Goal: Transaction & Acquisition: Purchase product/service

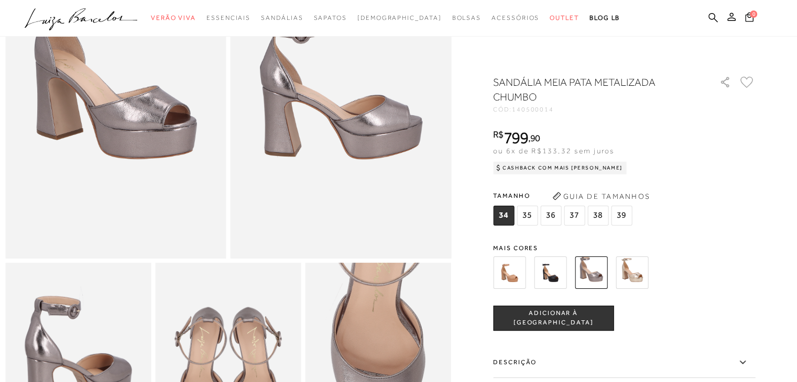
click at [574, 218] on span "37" at bounding box center [573, 216] width 21 height 20
click at [559, 324] on button "ADICIONAR À [GEOGRAPHIC_DATA]" at bounding box center [553, 318] width 120 height 25
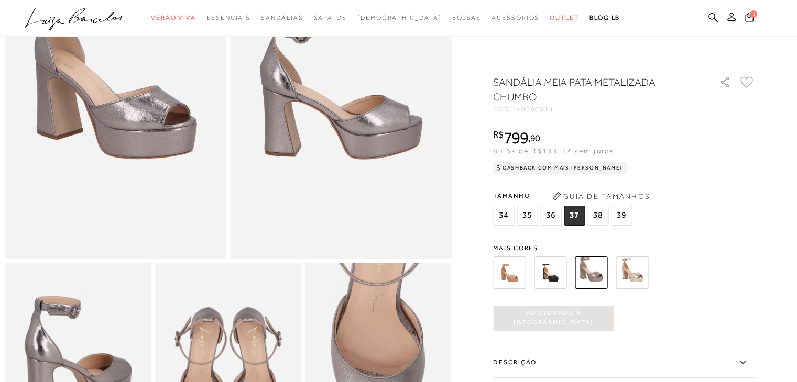
click at [628, 275] on img at bounding box center [631, 273] width 32 height 32
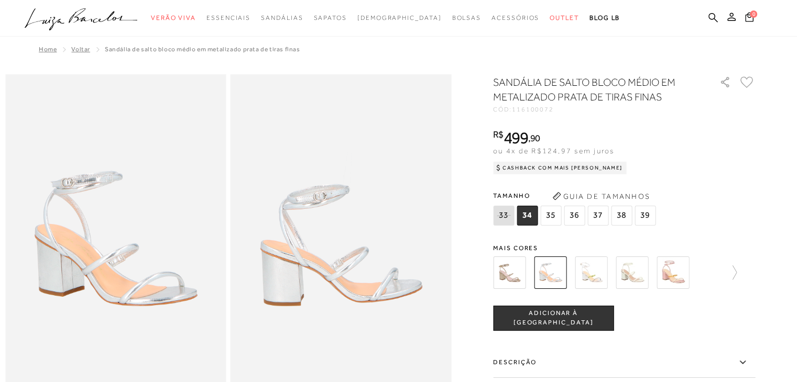
click at [598, 215] on span "37" at bounding box center [597, 216] width 21 height 20
click at [585, 315] on span "ADICIONAR À [GEOGRAPHIC_DATA]" at bounding box center [552, 318] width 119 height 18
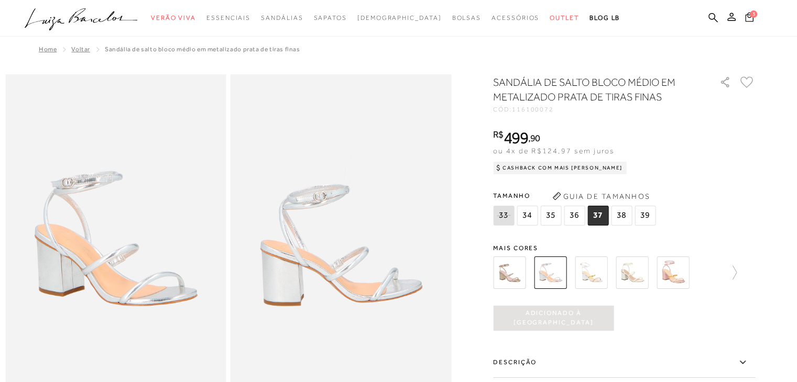
click at [748, 13] on icon at bounding box center [749, 17] width 8 height 10
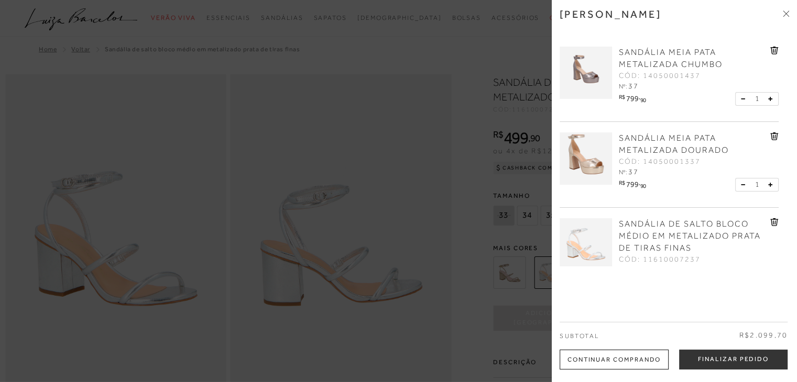
scroll to position [39, 0]
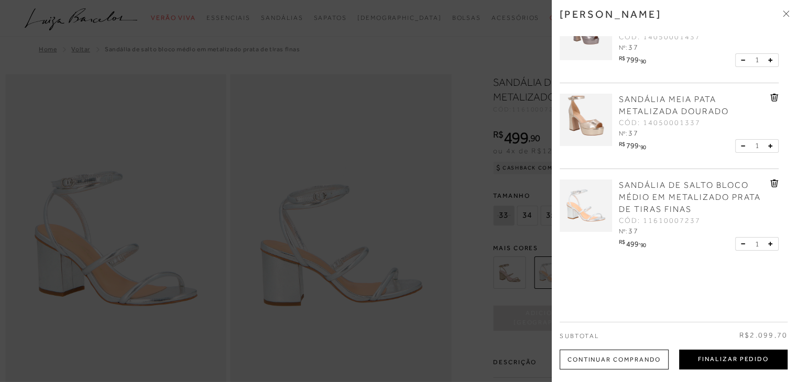
click at [750, 357] on button "Finalizar Pedido" at bounding box center [733, 360] width 108 height 20
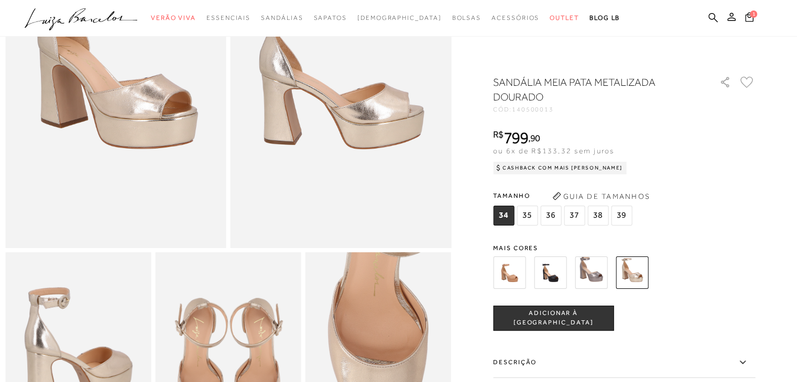
click at [574, 218] on span "37" at bounding box center [573, 216] width 21 height 20
click at [552, 316] on span "ADICIONAR À [GEOGRAPHIC_DATA]" at bounding box center [552, 318] width 119 height 18
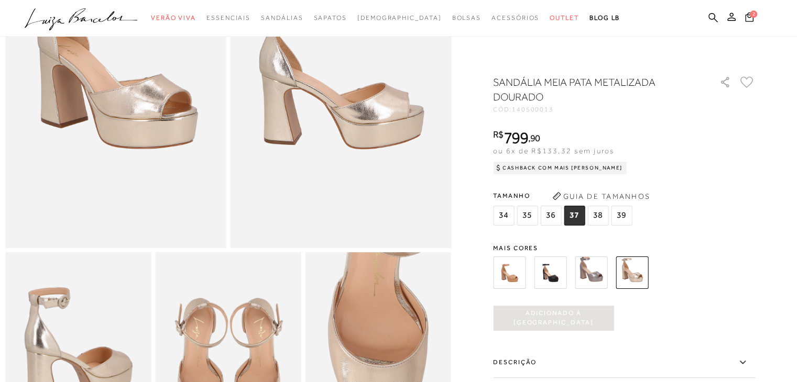
click at [582, 275] on img at bounding box center [590, 273] width 32 height 32
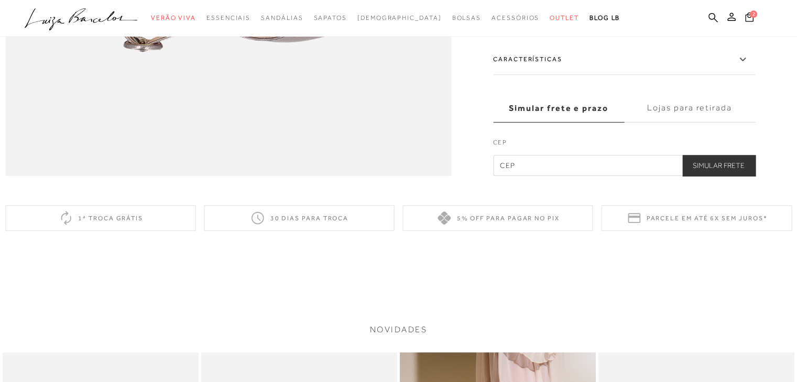
scroll to position [1128, 0]
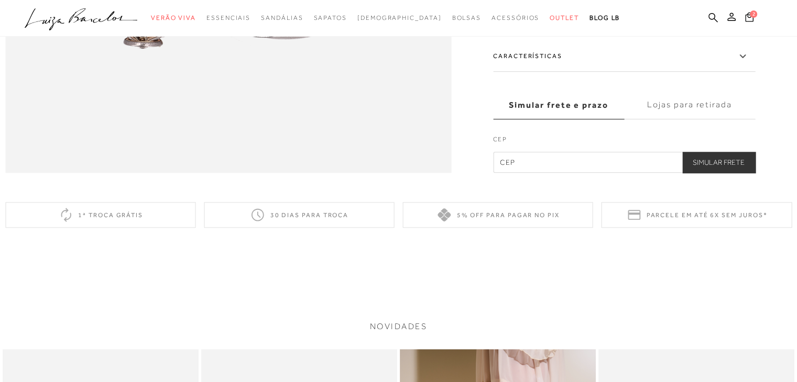
click at [583, 72] on label "Características" at bounding box center [624, 56] width 262 height 30
click at [0, 0] on input "Características" at bounding box center [0, 0] width 0 height 0
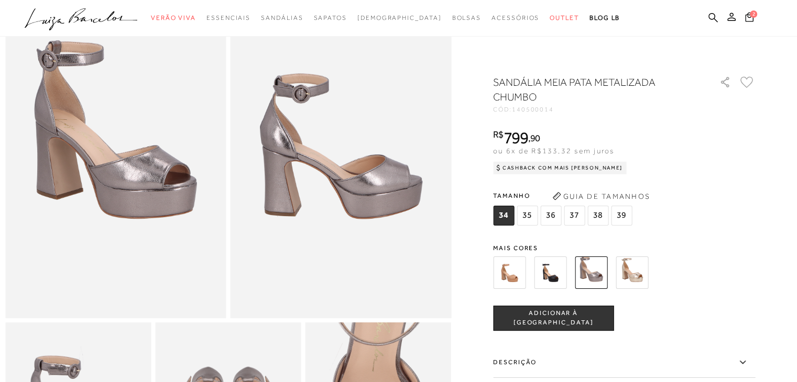
scroll to position [80, 0]
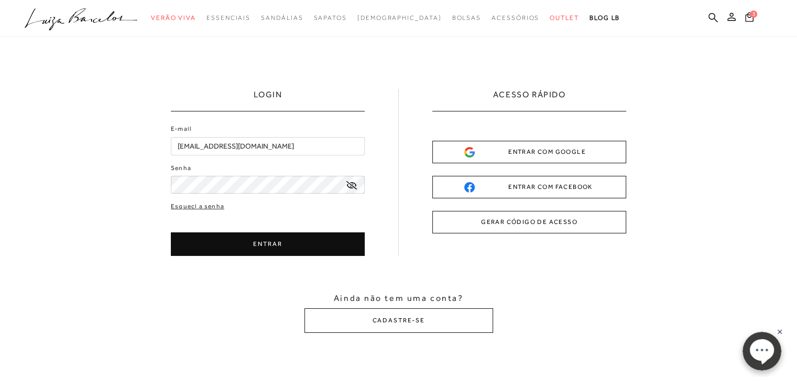
type input "[EMAIL_ADDRESS][DOMAIN_NAME]"
click at [314, 255] on button "ENTRAR" at bounding box center [268, 245] width 194 height 24
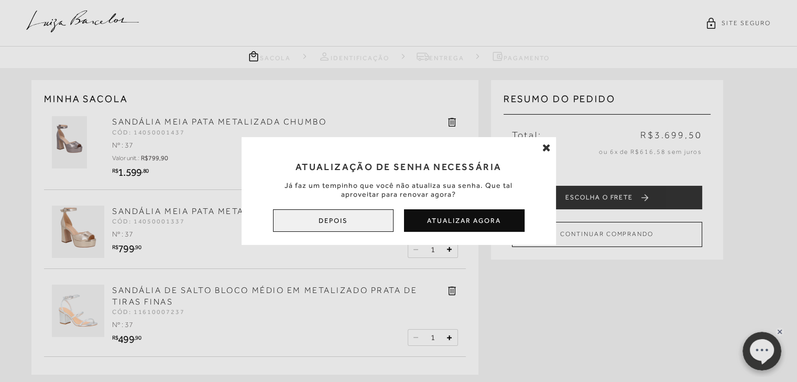
click at [369, 220] on button "Depois" at bounding box center [333, 220] width 120 height 23
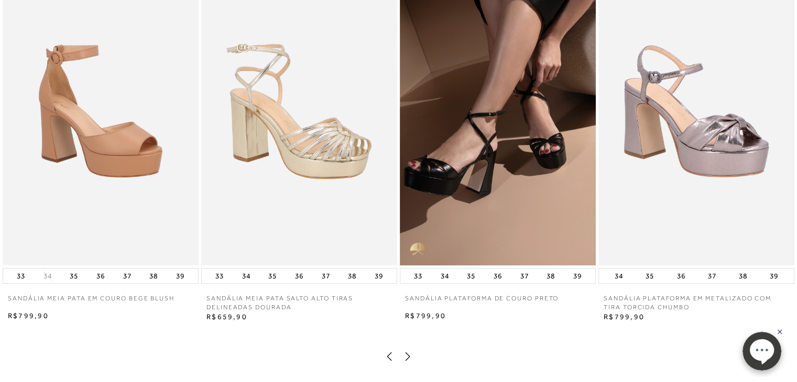
scroll to position [548, 0]
click at [536, 137] on img at bounding box center [498, 118] width 196 height 294
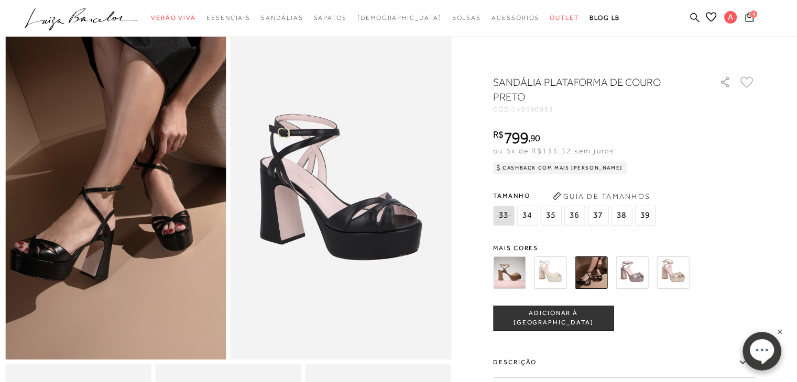
scroll to position [46, 0]
click at [561, 262] on img at bounding box center [550, 273] width 32 height 32
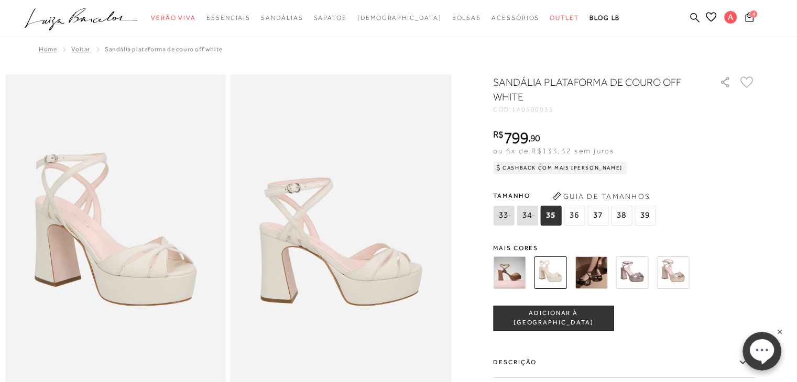
click at [642, 282] on img at bounding box center [631, 273] width 32 height 32
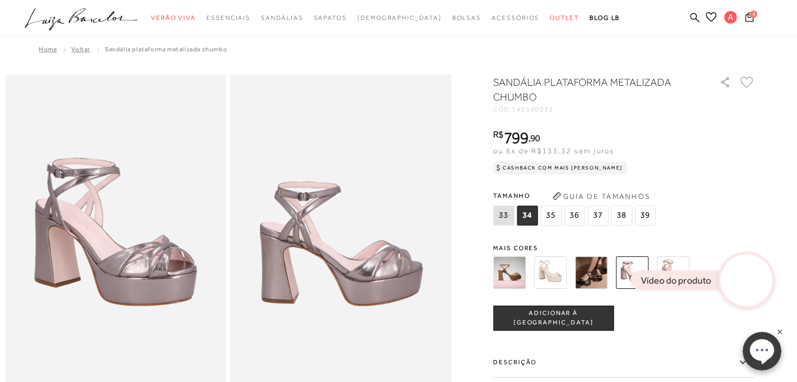
click at [668, 240] on div "SANDÁLIA PLATAFORMA METALIZADA CHUMBO CÓD: 140500032 × É necessário selecionar …" at bounding box center [624, 308] width 262 height 466
click at [668, 261] on img at bounding box center [672, 273] width 32 height 32
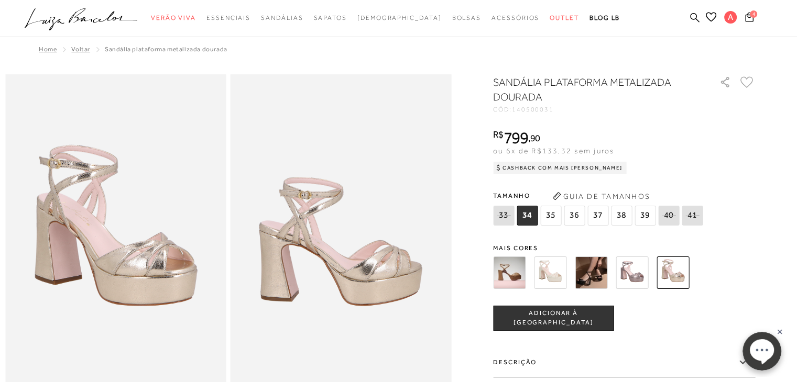
click at [640, 279] on img at bounding box center [631, 273] width 32 height 32
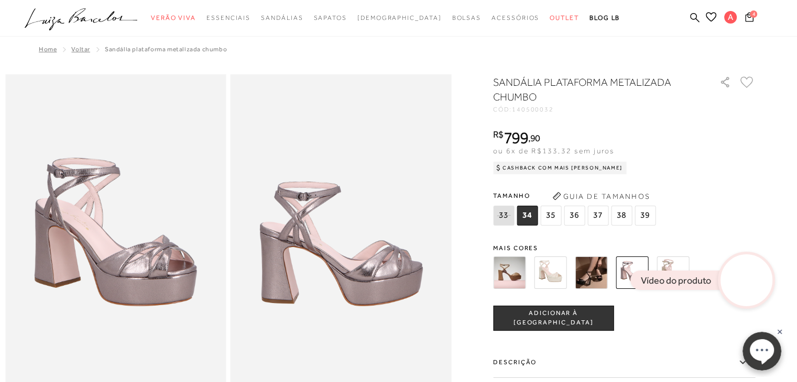
click at [746, 283] on video at bounding box center [746, 280] width 49 height 49
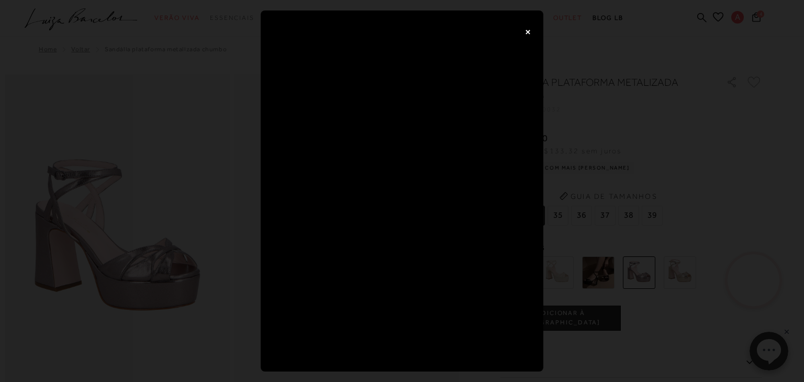
click at [527, 33] on button "×" at bounding box center [527, 31] width 21 height 21
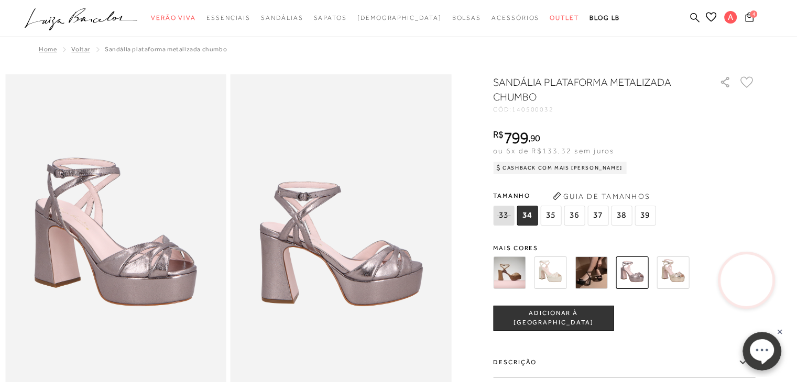
click at [744, 19] on button "4" at bounding box center [749, 19] width 15 height 14
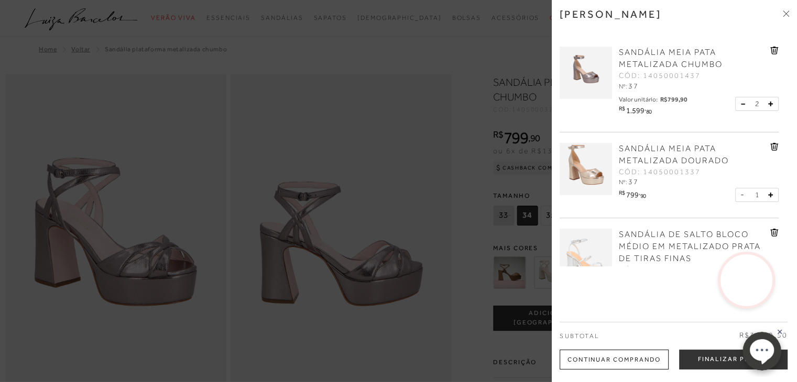
click at [741, 101] on button at bounding box center [745, 104] width 9 height 9
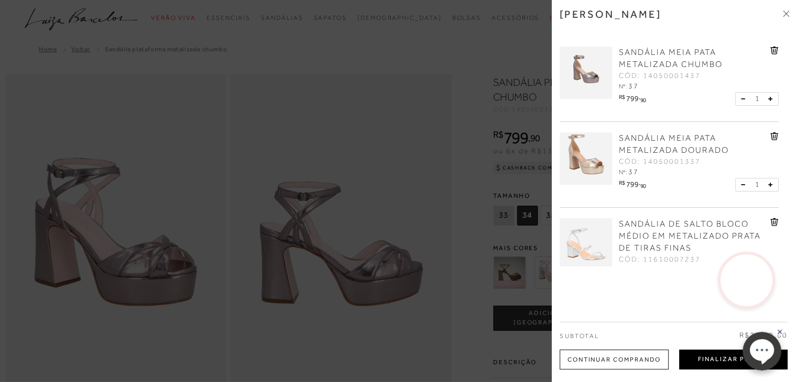
click at [705, 357] on button "Finalizar Pedido" at bounding box center [733, 360] width 108 height 20
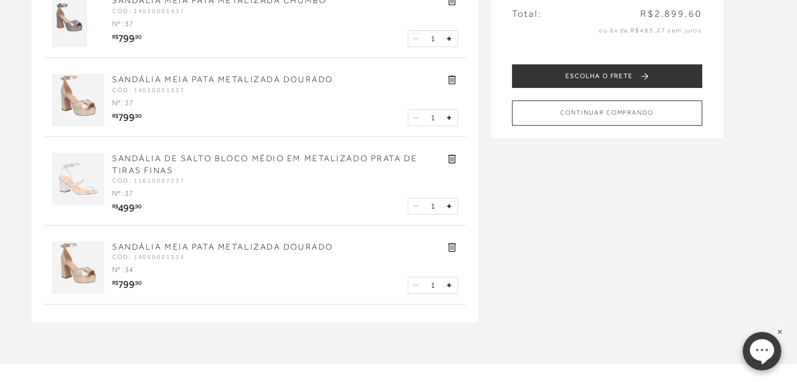
scroll to position [121, 0]
click at [449, 246] on icon at bounding box center [452, 247] width 12 height 12
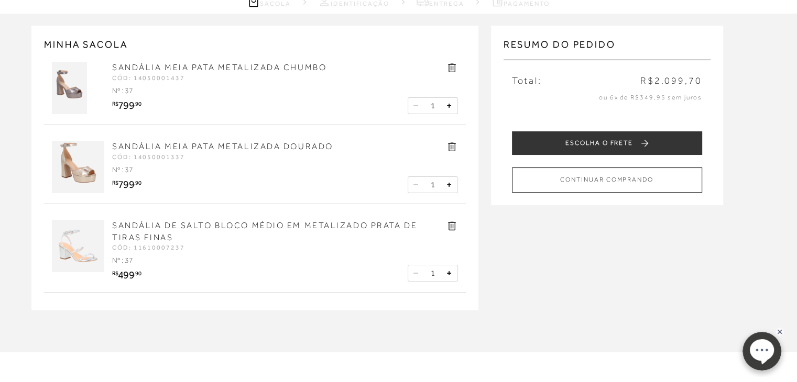
scroll to position [54, 0]
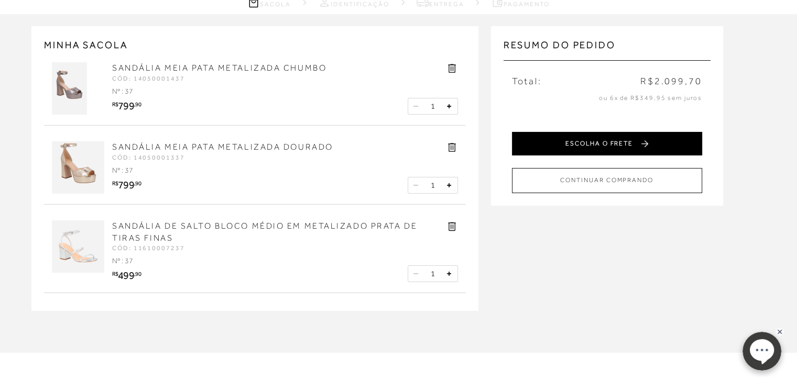
click at [575, 143] on button "ESCOLHA O FRETE" at bounding box center [607, 144] width 190 height 24
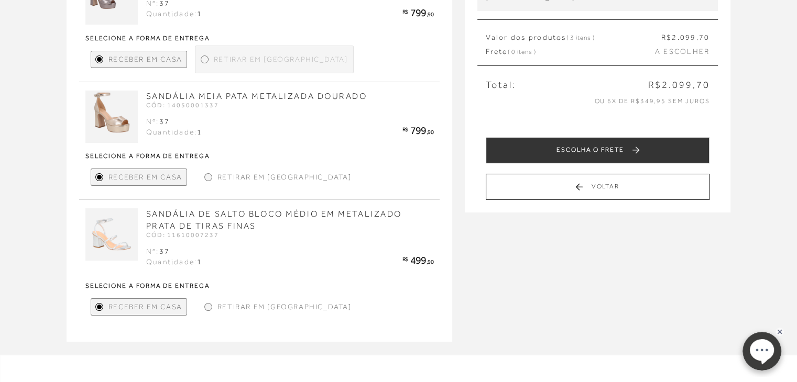
scroll to position [154, 0]
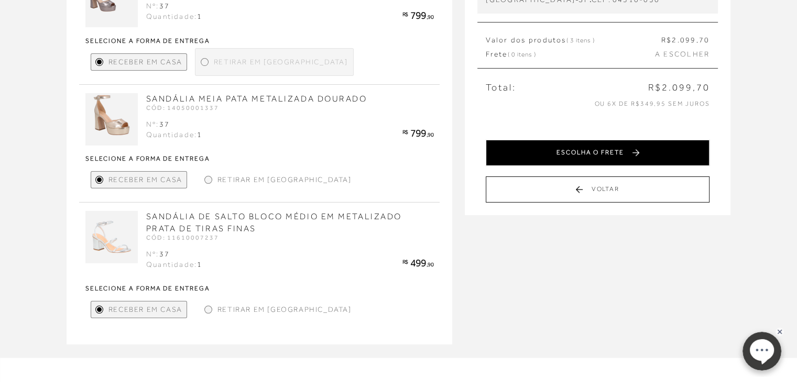
click at [565, 152] on button "ESCOLHA O FRETE" at bounding box center [597, 153] width 224 height 26
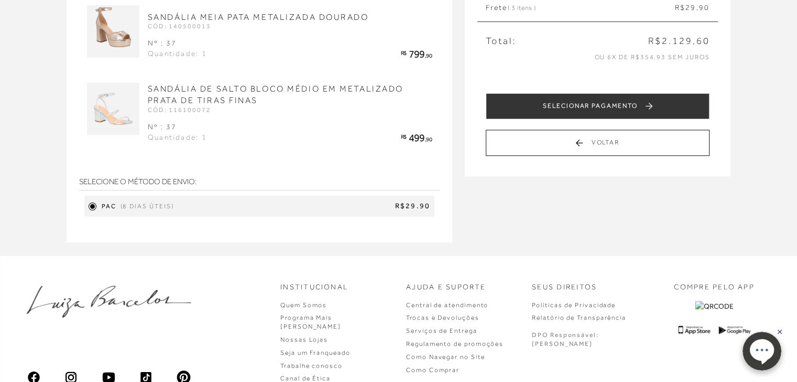
scroll to position [201, 0]
click at [348, 211] on span "R$29.90" at bounding box center [304, 206] width 252 height 10
click at [172, 208] on span "(8 dias úteis)" at bounding box center [146, 206] width 53 height 9
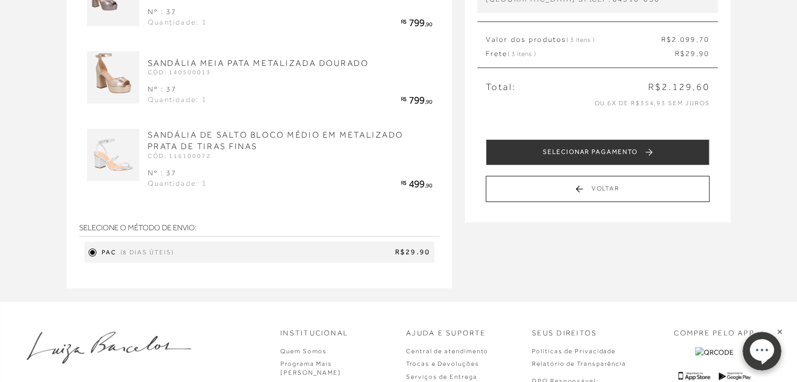
scroll to position [165, 0]
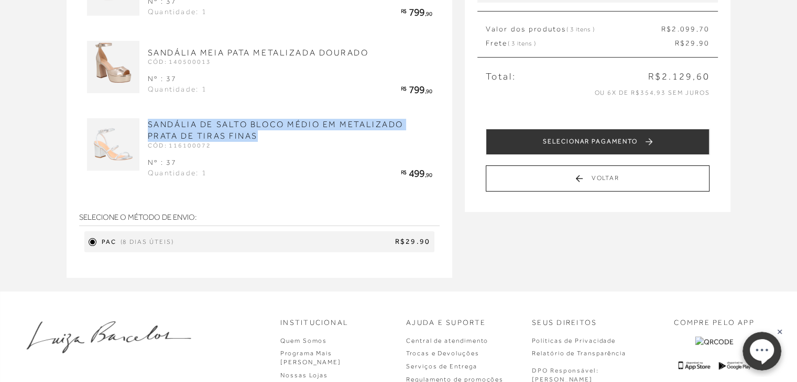
drag, startPoint x: 259, startPoint y: 135, endPoint x: 143, endPoint y: 115, distance: 117.4
click at [143, 115] on div "Receber em casa SANDÁLIA MEIA PATA METALIZADA CHUMBO CÓD: 140500014 Nº : 37 Qua…" at bounding box center [259, 96] width 361 height 338
copy link "SANDÁLIA DE SALTO BLOCO MÉDIO EM METALIZADO PRATA DE TIRAS FINAS"
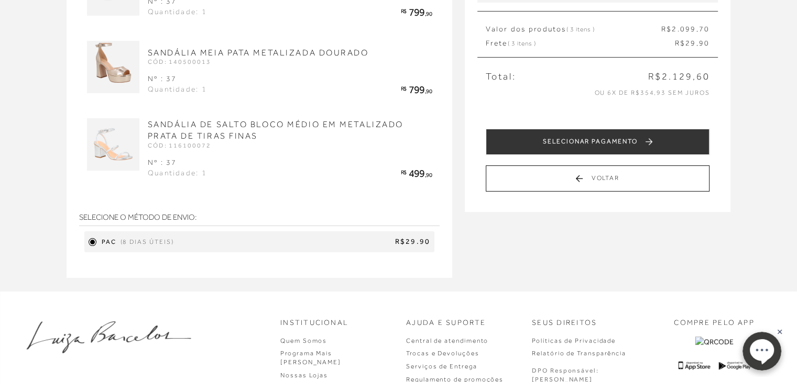
click at [492, 305] on div "Institucional Quem Somos Programa Mais Luiza Nossas Lojas" at bounding box center [398, 371] width 797 height 158
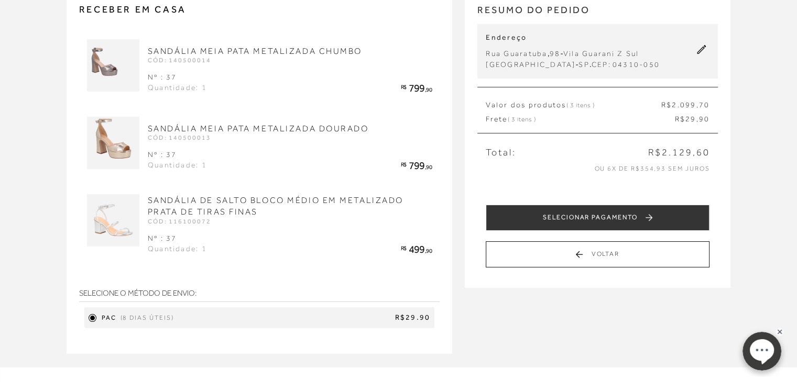
scroll to position [90, 0]
click at [500, 118] on span "Frete ( 3 itens )" at bounding box center [510, 119] width 50 height 10
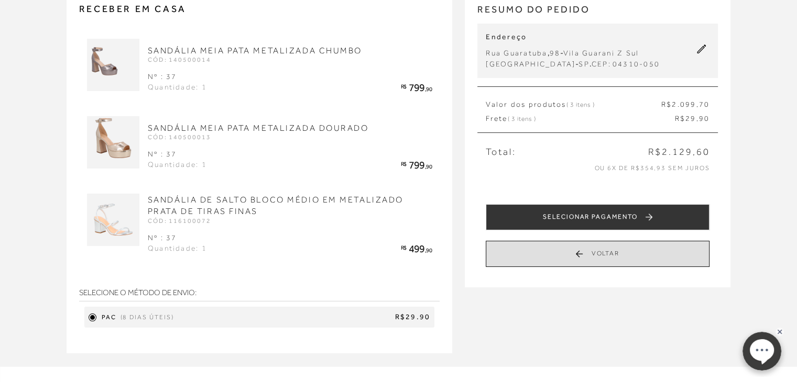
scroll to position [0, 0]
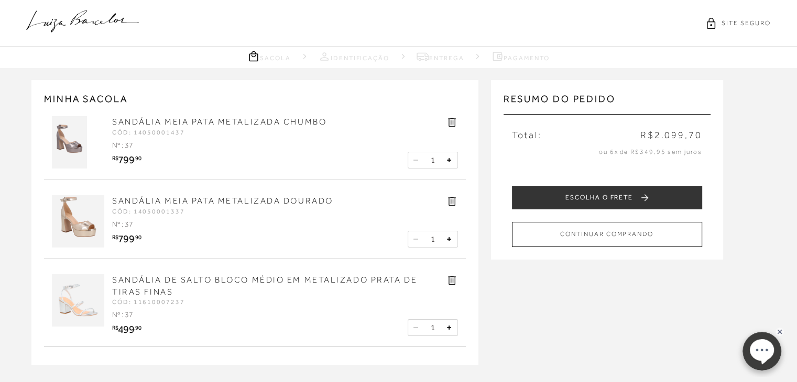
click at [452, 280] on icon at bounding box center [452, 280] width 12 height 12
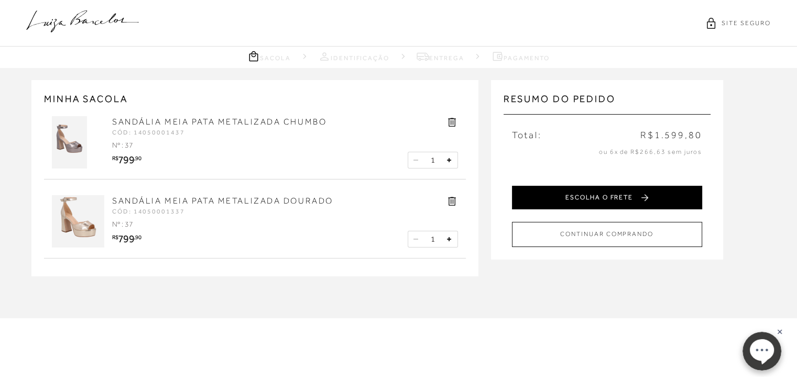
click at [547, 204] on button "ESCOLHA O FRETE" at bounding box center [607, 198] width 190 height 24
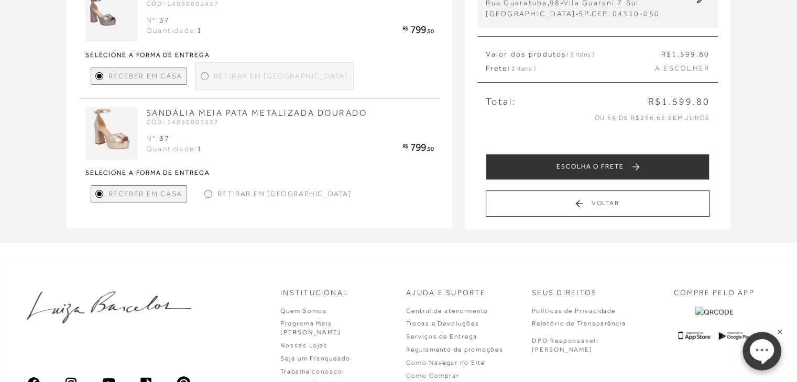
scroll to position [141, 0]
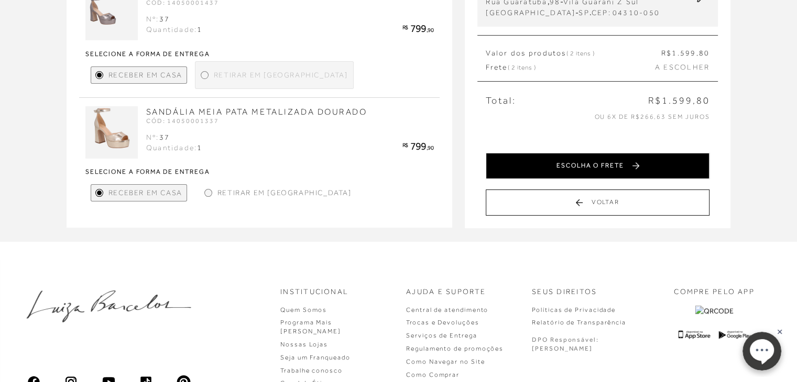
click at [581, 168] on button "ESCOLHA O FRETE" at bounding box center [597, 166] width 224 height 26
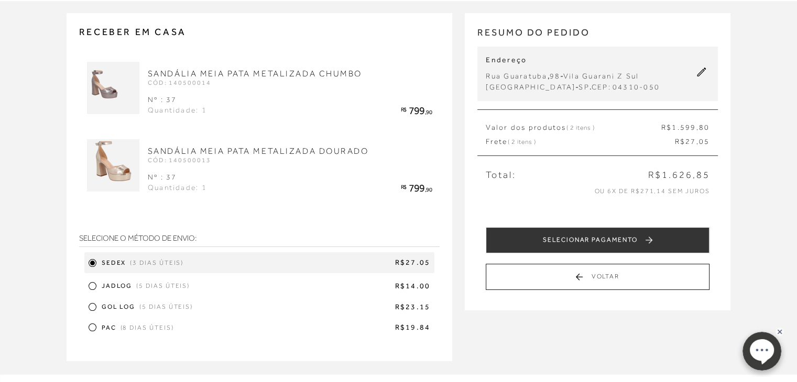
scroll to position [0, 0]
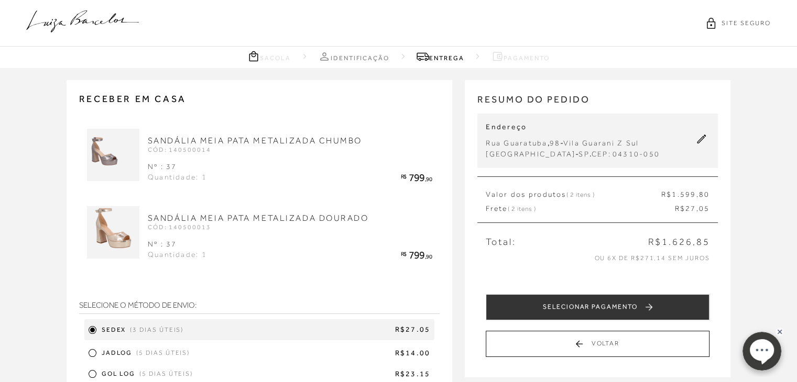
click at [105, 17] on icon at bounding box center [82, 21] width 113 height 22
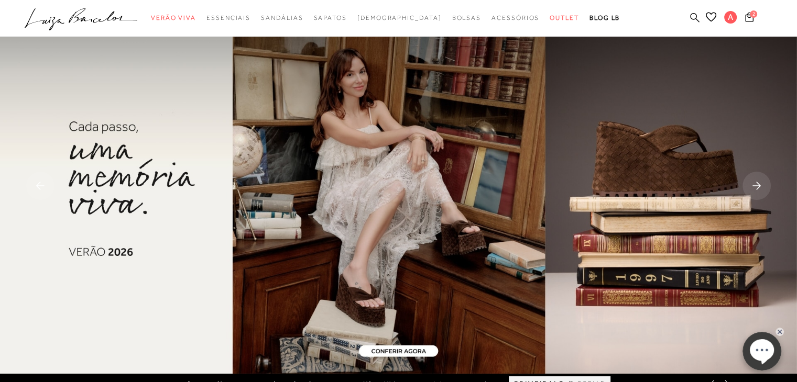
click at [693, 13] on icon at bounding box center [694, 17] width 9 height 9
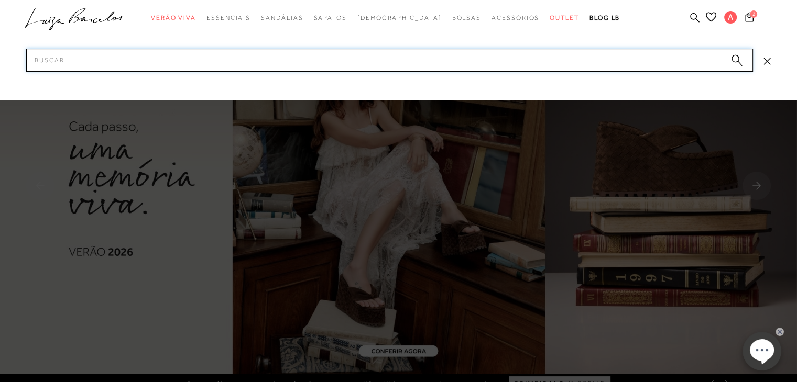
type input "v"
paste input "SANDÁLIA DE SALTO BLOCO MÉDIO EM METALIZADO PRATA DE TIRAS FINAS"
type input "SANDÁLIA DE SALTO BLOCO MÉDIO EM METALIZADO PRATA DE TIRAS FINAS"
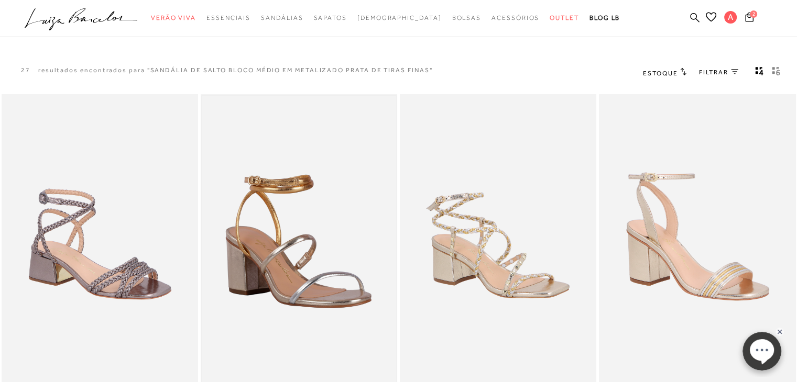
click at [287, 241] on img at bounding box center [299, 242] width 194 height 292
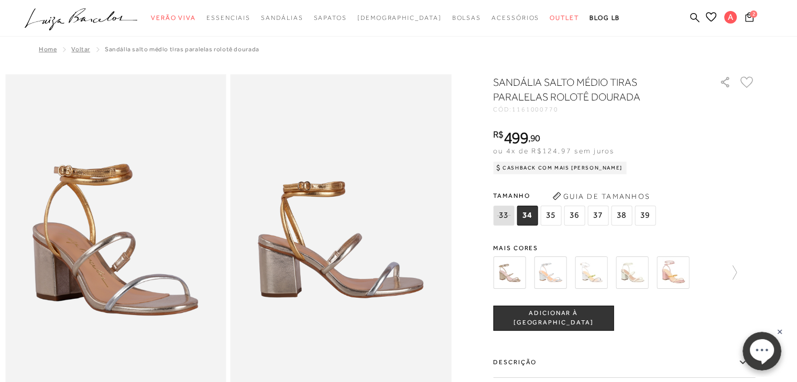
click at [558, 228] on div "33 34 35 36" at bounding box center [575, 217] width 165 height 23
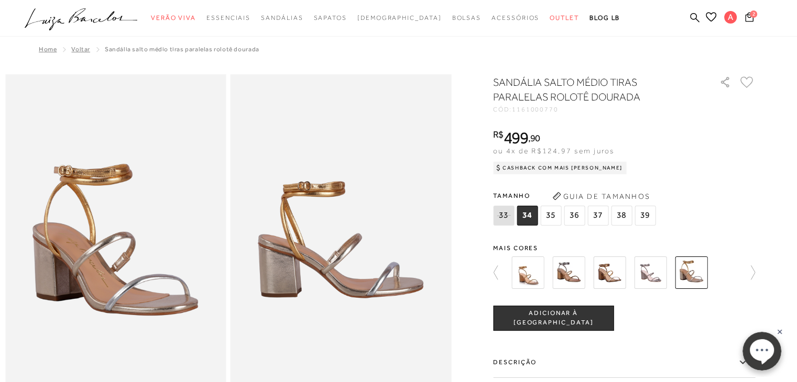
click at [656, 279] on img at bounding box center [650, 273] width 32 height 32
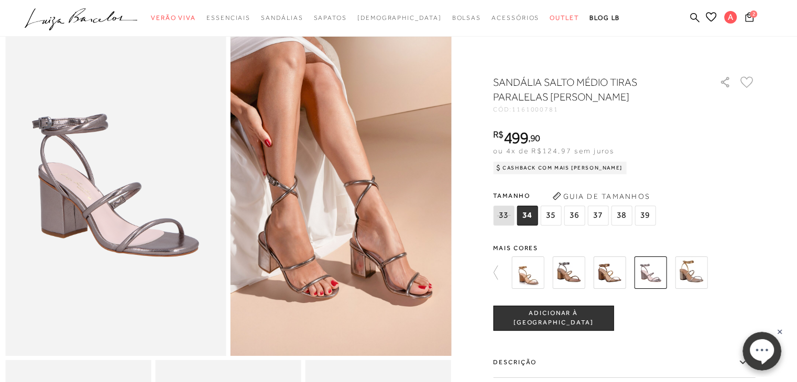
scroll to position [62, 0]
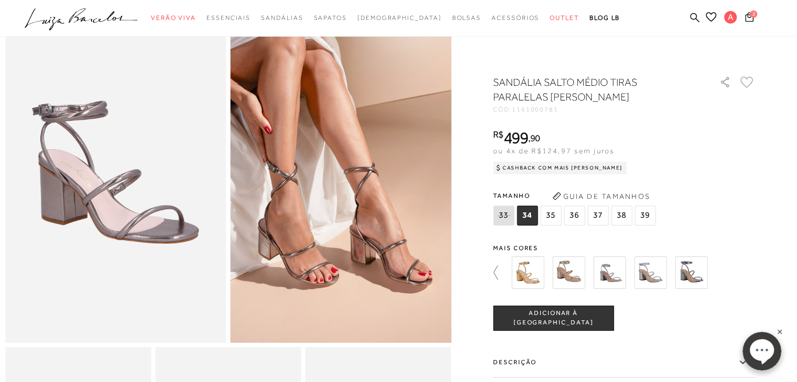
click at [502, 271] on icon at bounding box center [500, 273] width 15 height 15
click at [498, 274] on icon at bounding box center [500, 273] width 15 height 15
click at [582, 276] on img at bounding box center [568, 273] width 32 height 32
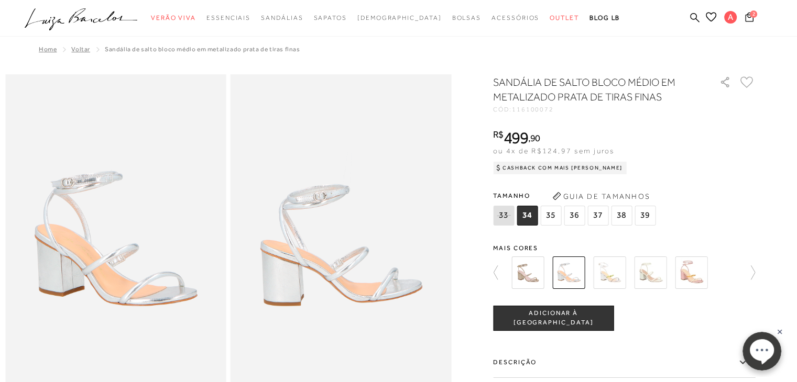
click at [613, 317] on button "ADICIONAR À SACOLA" at bounding box center [553, 318] width 120 height 25
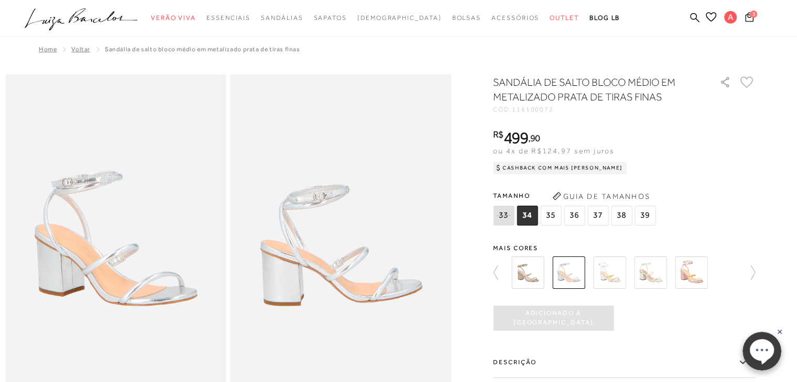
click at [601, 218] on span "37" at bounding box center [597, 216] width 21 height 20
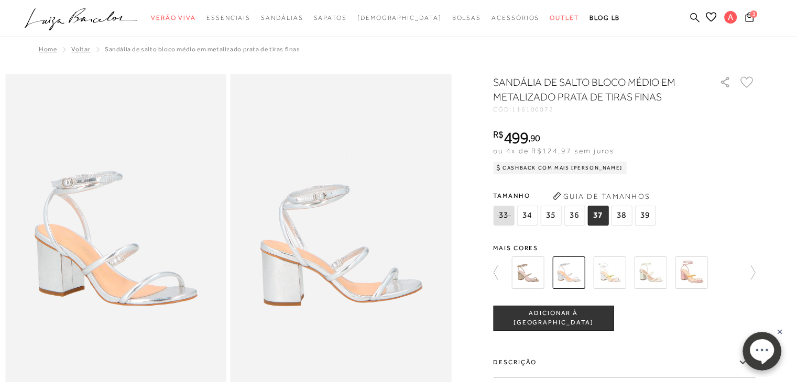
click at [542, 325] on button "ADICIONAR À SACOLA" at bounding box center [553, 318] width 120 height 25
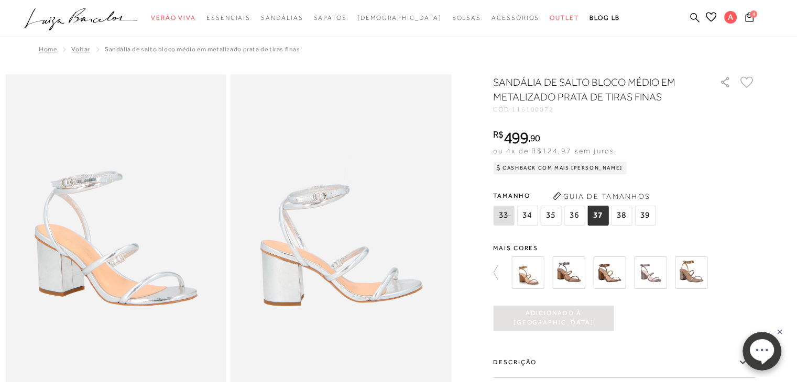
click at [656, 277] on img at bounding box center [650, 273] width 32 height 32
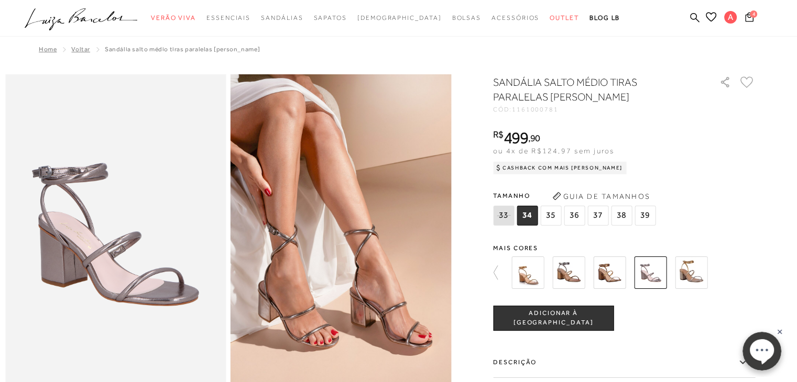
click at [593, 218] on span "37" at bounding box center [597, 216] width 21 height 20
click at [541, 320] on span "ADICIONAR À SACOLA" at bounding box center [552, 318] width 119 height 18
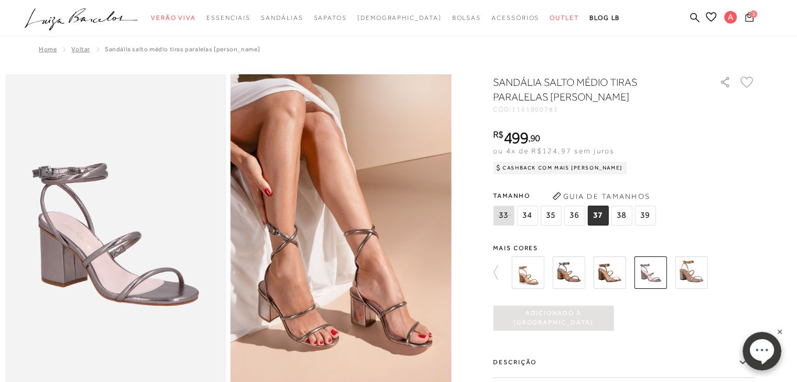
click at [752, 16] on span "5" at bounding box center [753, 13] width 8 height 8
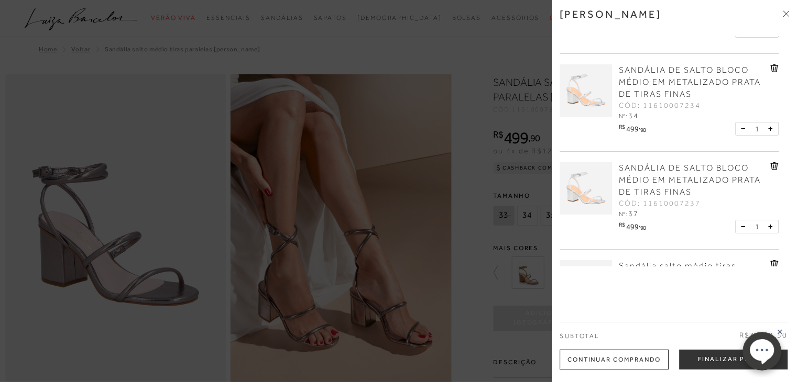
scroll to position [154, 0]
click at [767, 163] on div "SANDÁLIA DE SALTO BLOCO MÉDIO EM METALIZADO PRATA DE TIRAS FINAS CÓD: 116100072…" at bounding box center [693, 191] width 154 height 58
click at [770, 166] on icon at bounding box center [774, 166] width 8 height 8
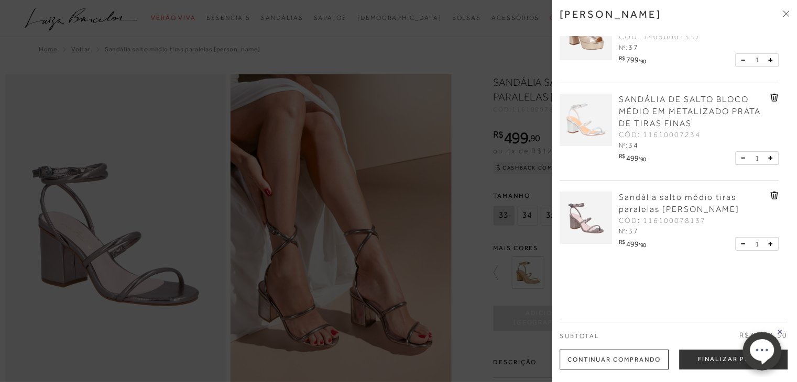
scroll to position [126, 0]
click at [706, 355] on button "Finalizar Pedido" at bounding box center [733, 360] width 108 height 20
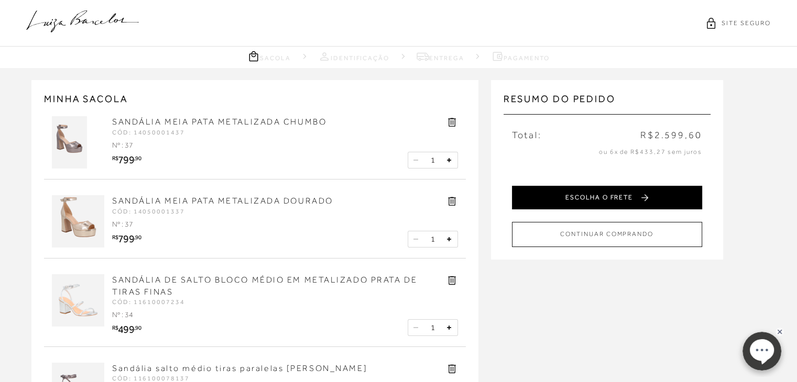
click at [566, 194] on button "ESCOLHA O FRETE" at bounding box center [607, 198] width 190 height 24
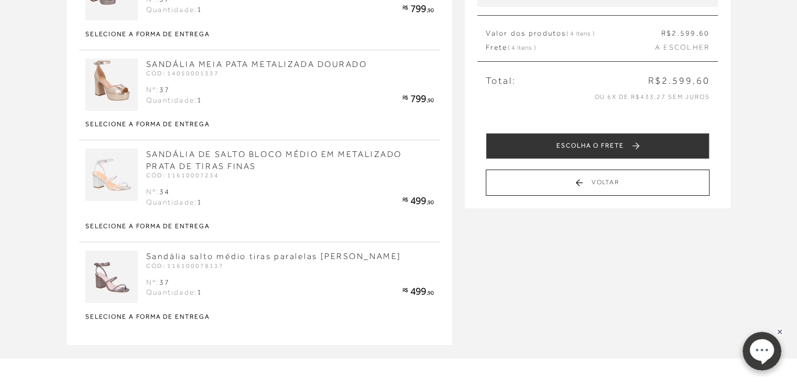
scroll to position [161, 0]
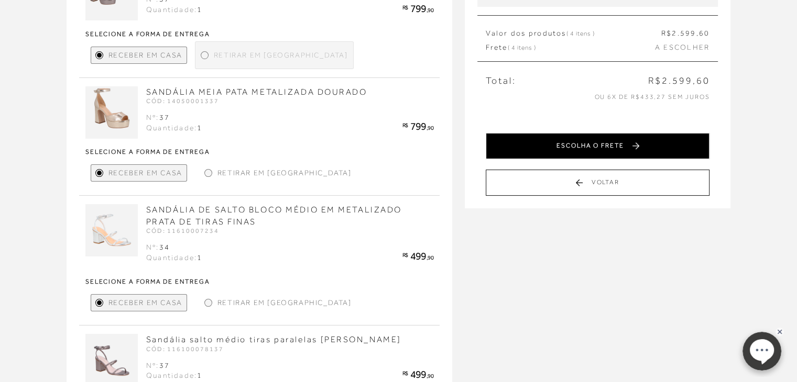
click at [570, 146] on button "ESCOLHA O FRETE" at bounding box center [597, 146] width 224 height 26
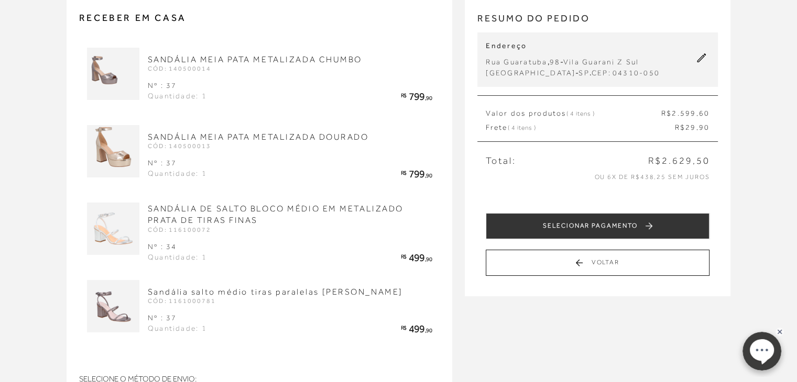
scroll to position [82, 0]
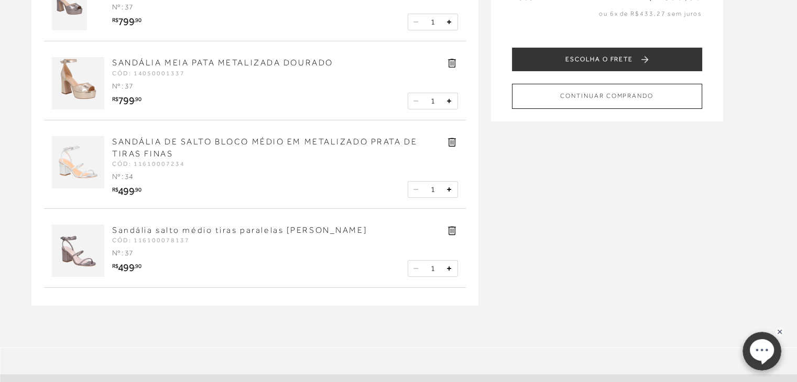
scroll to position [139, 0]
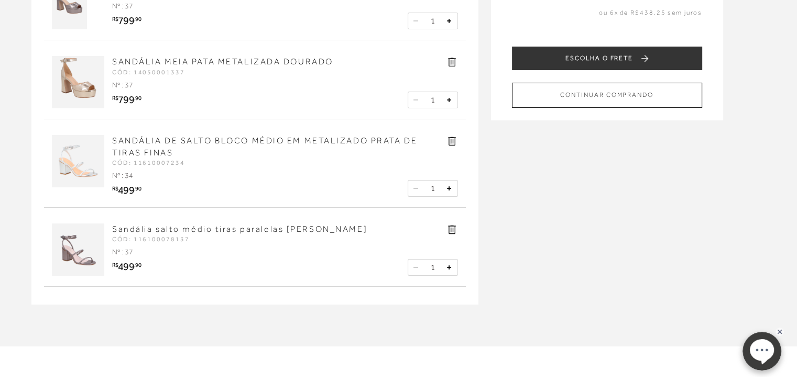
click at [452, 141] on icon at bounding box center [452, 141] width 8 height 9
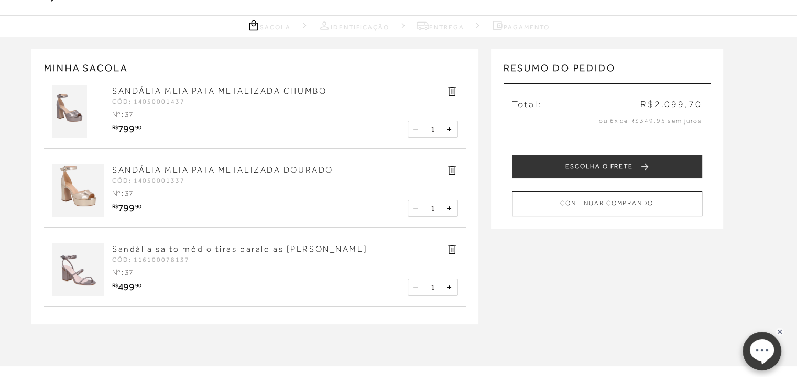
scroll to position [0, 0]
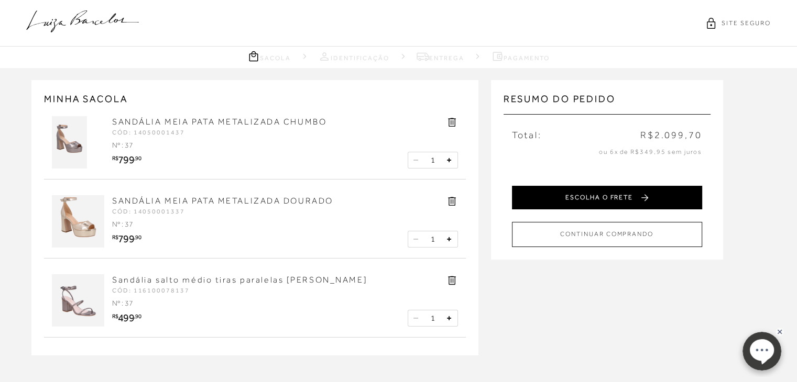
click at [628, 193] on button "ESCOLHA O FRETE" at bounding box center [607, 198] width 190 height 24
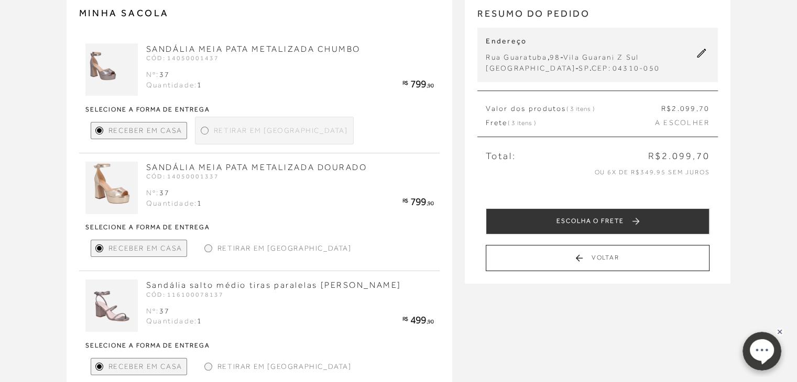
scroll to position [80, 0]
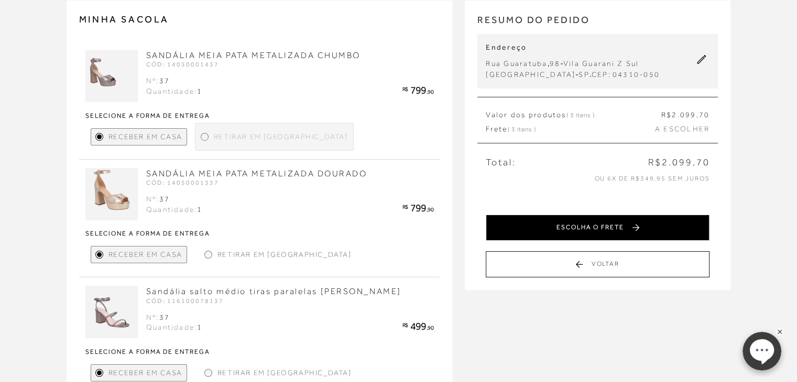
click at [606, 225] on button "ESCOLHA O FRETE" at bounding box center [597, 228] width 224 height 26
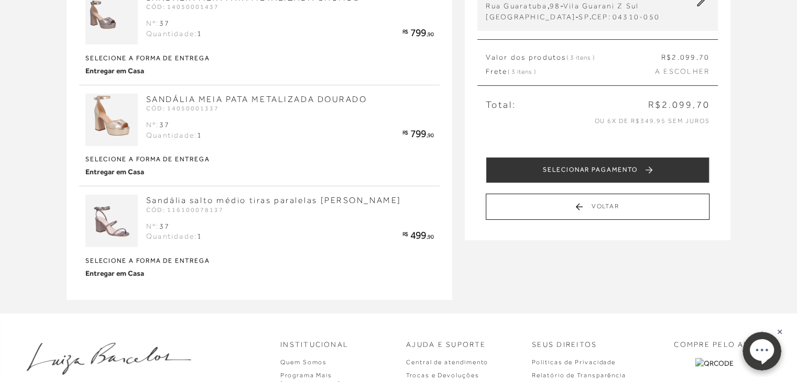
scroll to position [149, 0]
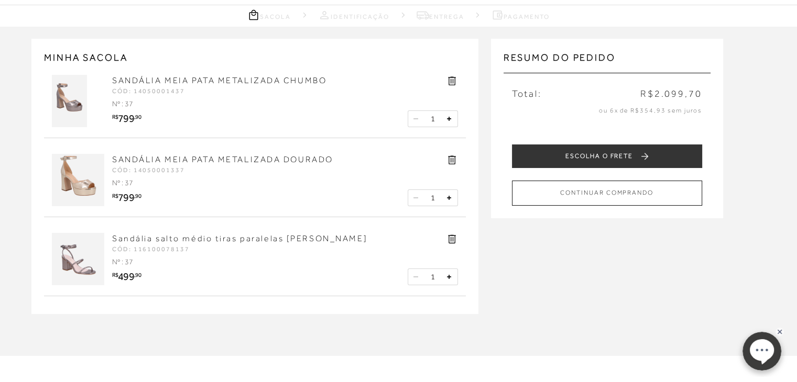
scroll to position [34, 0]
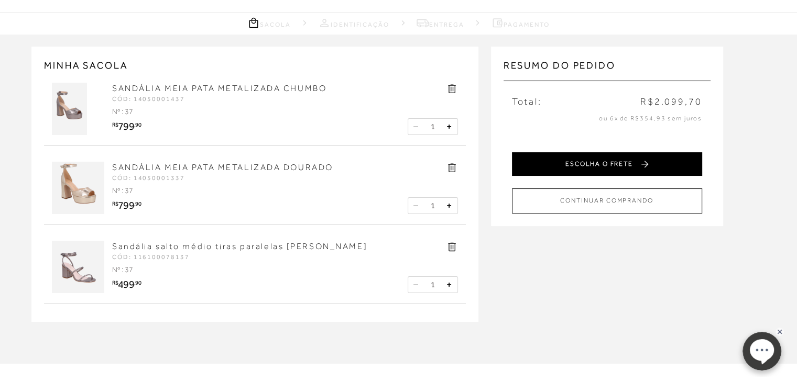
click at [624, 170] on button "ESCOLHA O FRETE" at bounding box center [607, 164] width 190 height 24
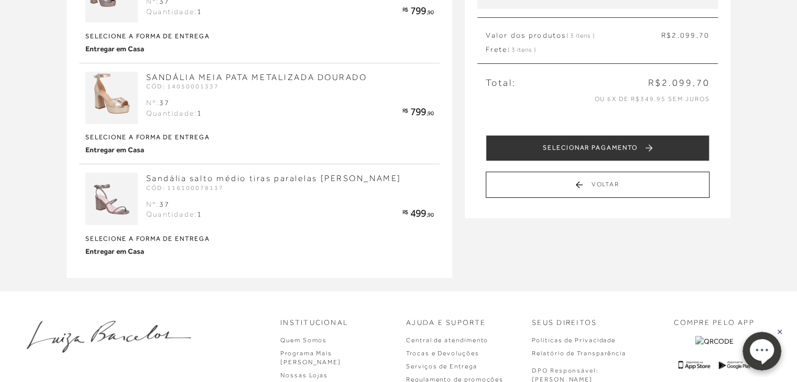
scroll to position [160, 0]
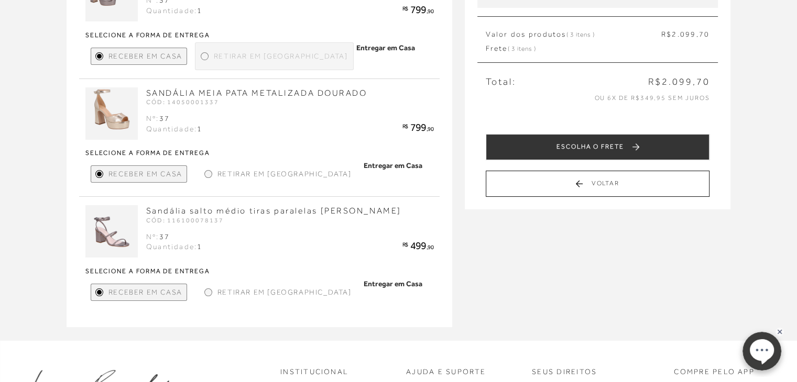
click at [260, 291] on span "Retirar em [GEOGRAPHIC_DATA]" at bounding box center [284, 292] width 134 height 11
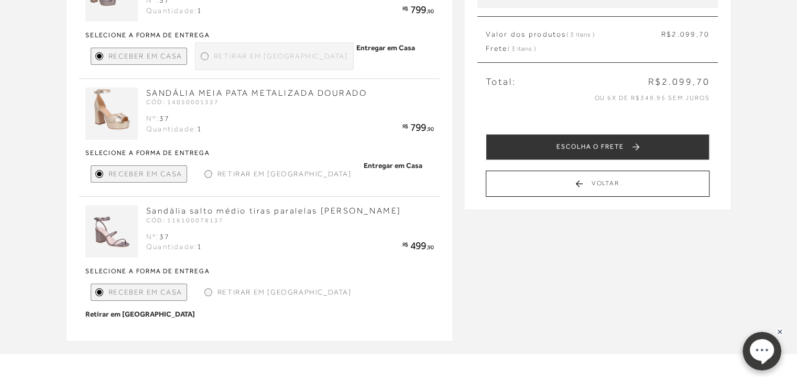
click at [209, 292] on div at bounding box center [208, 292] width 5 height 5
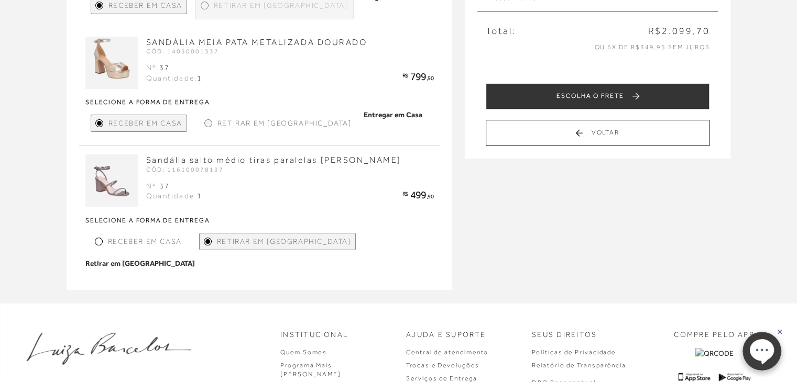
scroll to position [212, 0]
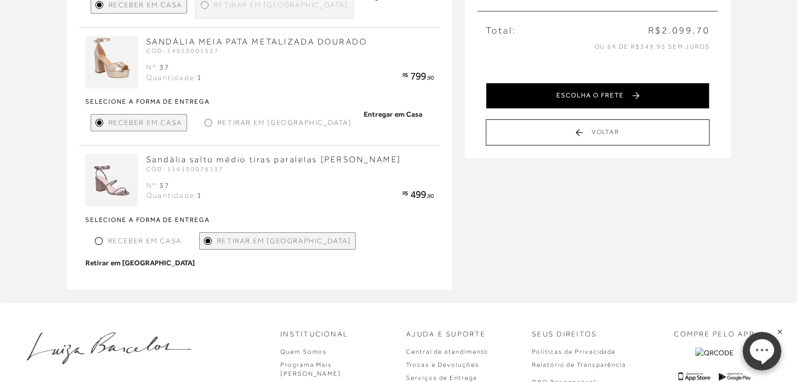
click at [613, 97] on button "ESCOLHA O FRETE" at bounding box center [597, 96] width 224 height 26
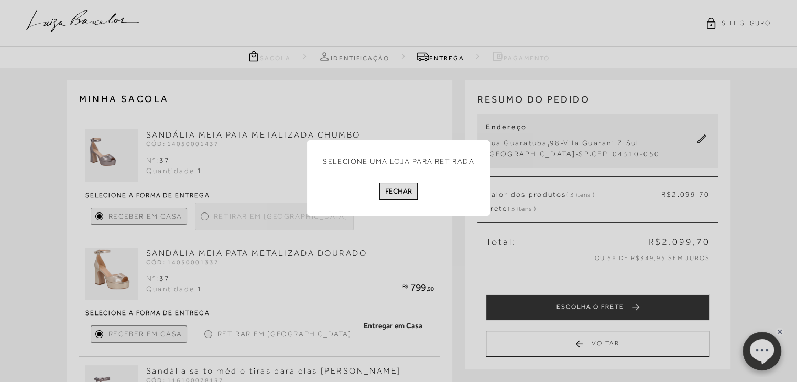
click at [399, 188] on button "Fechar" at bounding box center [398, 191] width 38 height 17
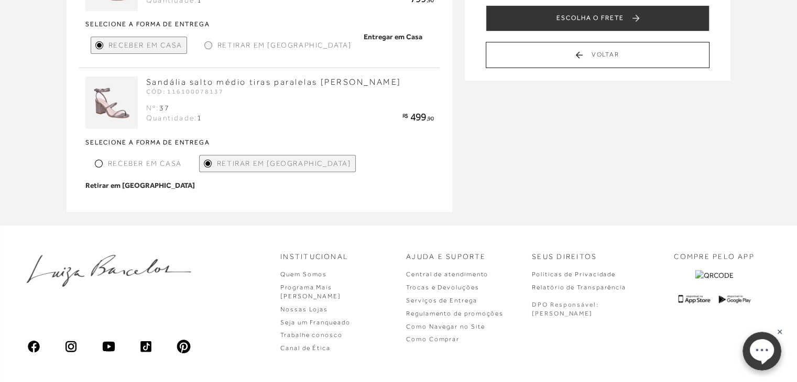
scroll to position [293, 0]
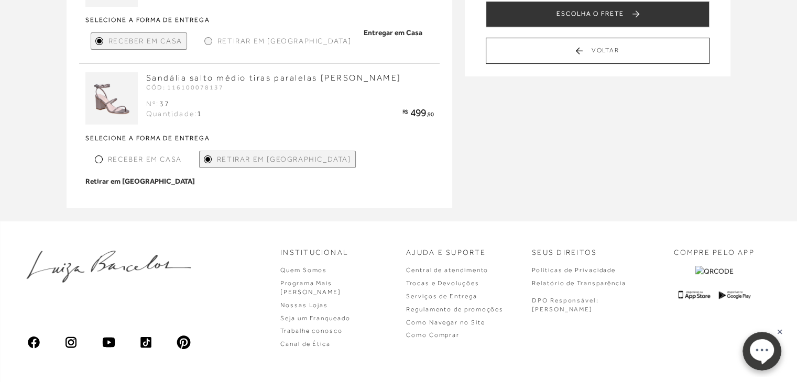
click at [217, 163] on span "Retirar em [GEOGRAPHIC_DATA]" at bounding box center [284, 159] width 134 height 11
click at [106, 155] on div "Receber em Casa" at bounding box center [138, 159] width 95 height 17
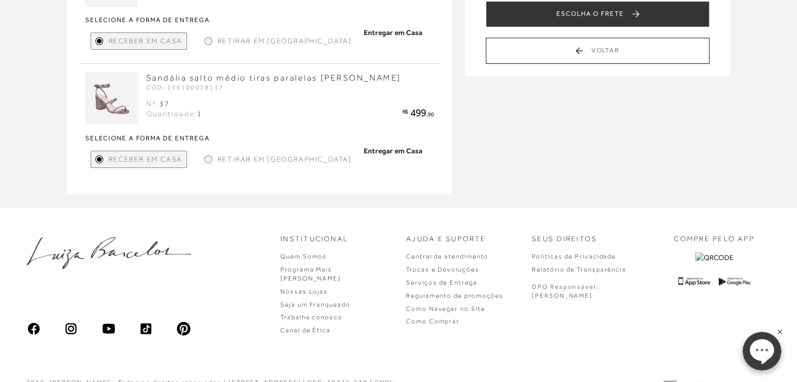
click at [206, 160] on div at bounding box center [208, 159] width 5 height 5
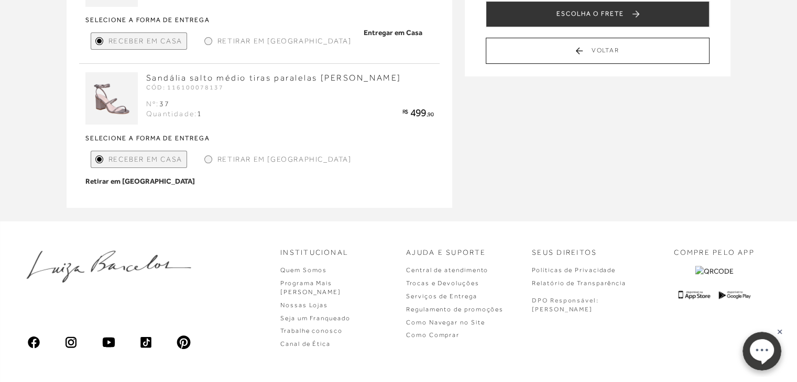
click at [206, 160] on div at bounding box center [208, 159] width 5 height 5
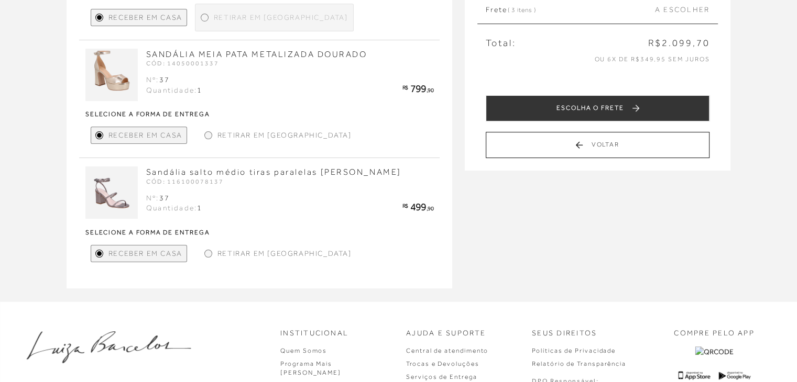
scroll to position [193, 0]
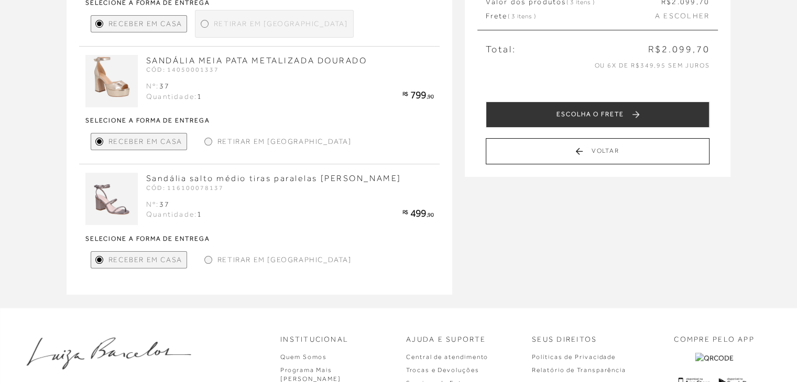
click at [208, 258] on div at bounding box center [208, 260] width 5 height 5
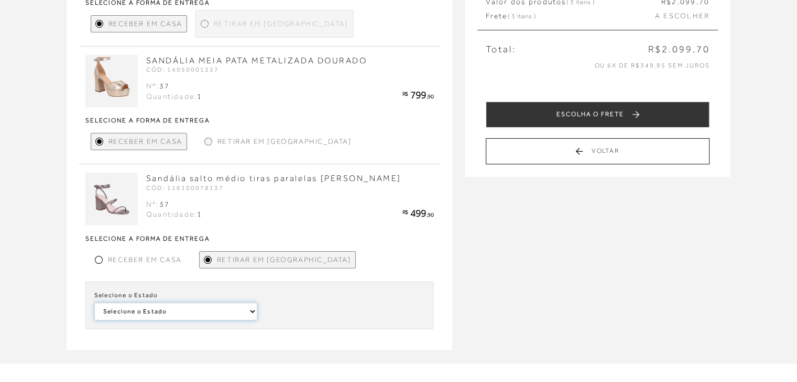
click at [233, 304] on select "Selecione o Estado [GEOGRAPHIC_DATA] [GEOGRAPHIC_DATA] [GEOGRAPHIC_DATA] [GEOGR…" at bounding box center [175, 312] width 163 height 18
select select
click at [94, 303] on select "Selecione o Estado [GEOGRAPHIC_DATA] [GEOGRAPHIC_DATA] [GEOGRAPHIC_DATA] [GEOGR…" at bounding box center [175, 312] width 163 height 18
click at [300, 308] on select "Selecione a [PERSON_NAME] [GEOGRAPHIC_DATA] [PERSON_NAME] [GEOGRAPHIC_DATA]" at bounding box center [342, 312] width 163 height 18
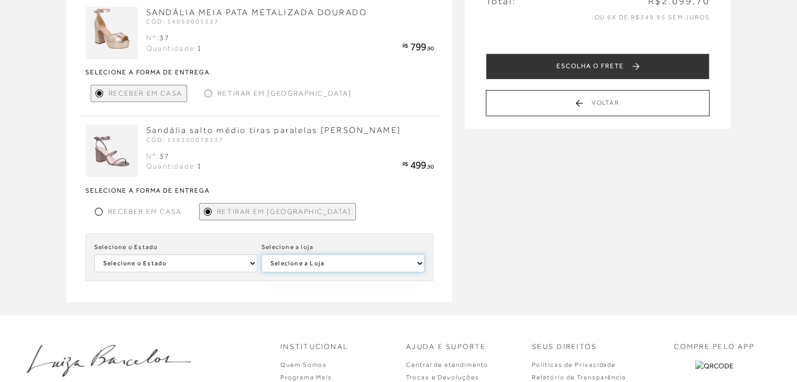
scroll to position [0, 0]
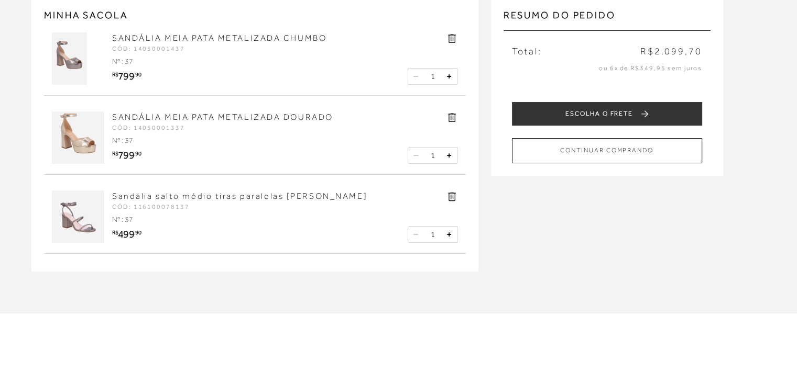
scroll to position [85, 0]
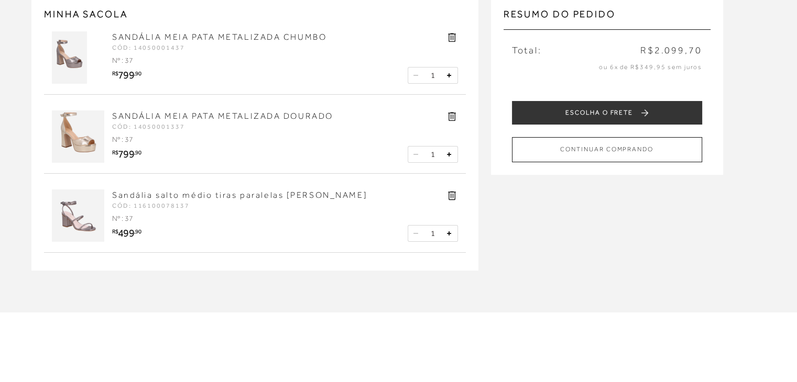
click at [452, 197] on icon at bounding box center [452, 196] width 8 height 9
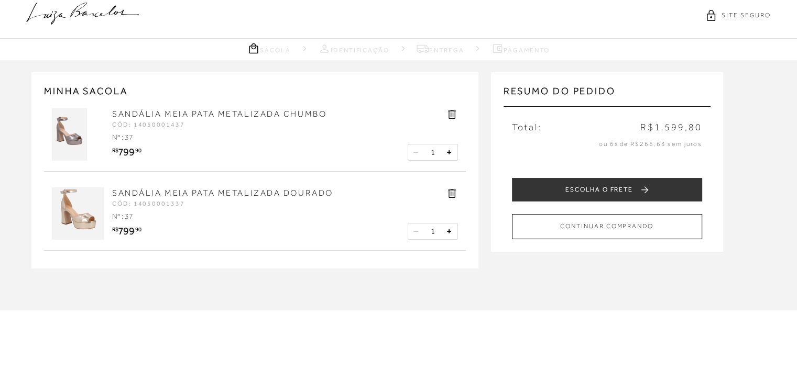
scroll to position [0, 0]
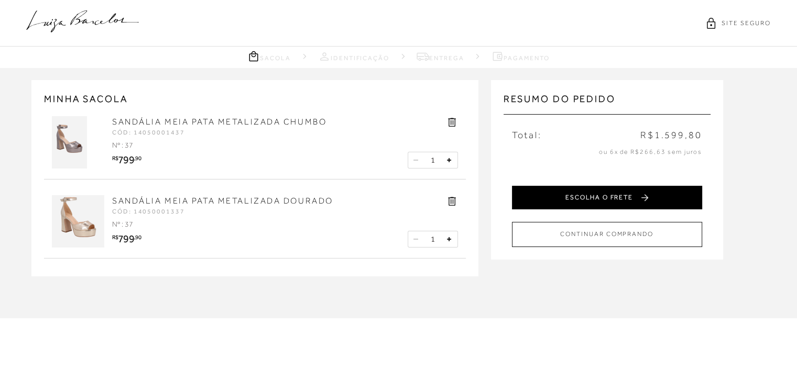
click at [601, 197] on button "ESCOLHA O FRETE" at bounding box center [607, 198] width 190 height 24
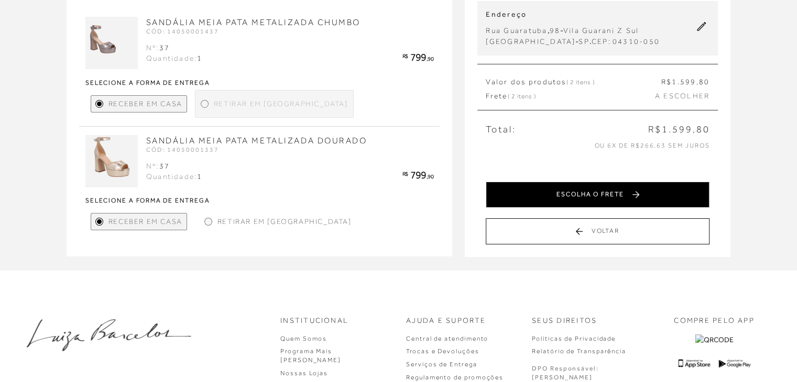
scroll to position [113, 0]
click at [621, 186] on button "ESCOLHA O FRETE" at bounding box center [597, 194] width 224 height 26
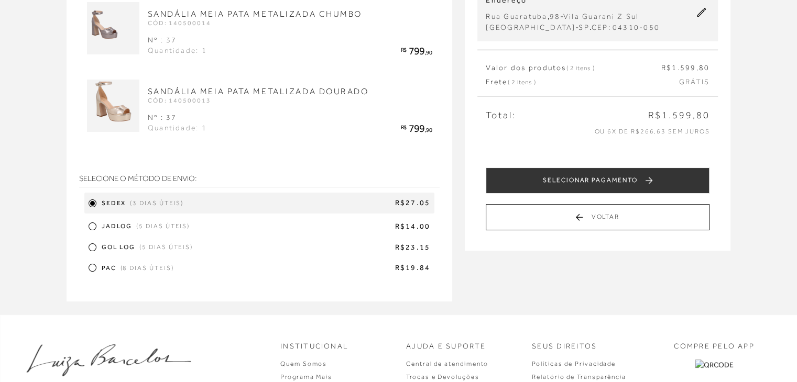
scroll to position [126, 0]
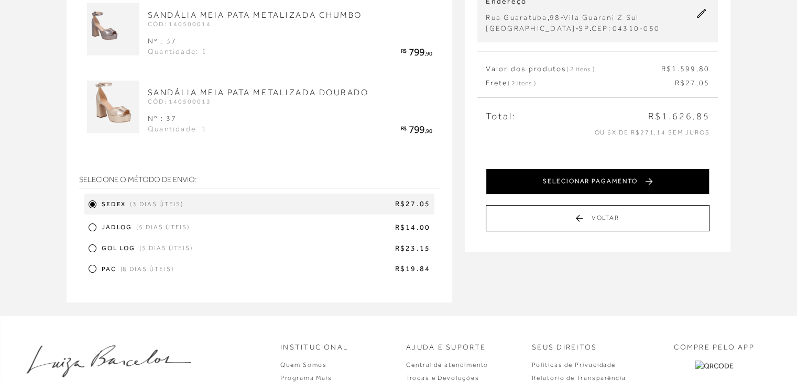
click at [627, 179] on button "SELECIONAR PAGAMENTO" at bounding box center [597, 182] width 224 height 26
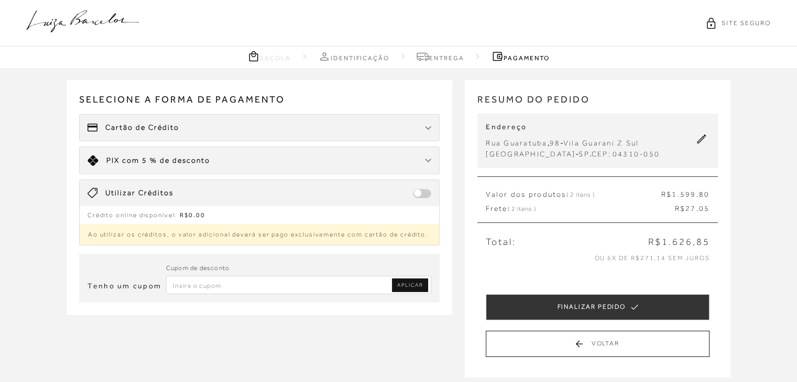
click at [300, 283] on input "Inserir Código da Promoção" at bounding box center [299, 285] width 266 height 18
type input "PRIMEIRALB"
click at [408, 283] on span "APLICAR" at bounding box center [410, 285] width 26 height 7
click at [206, 283] on input "Inserir Código da Promoção" at bounding box center [299, 285] width 266 height 18
type input "PRIMEIROLB"
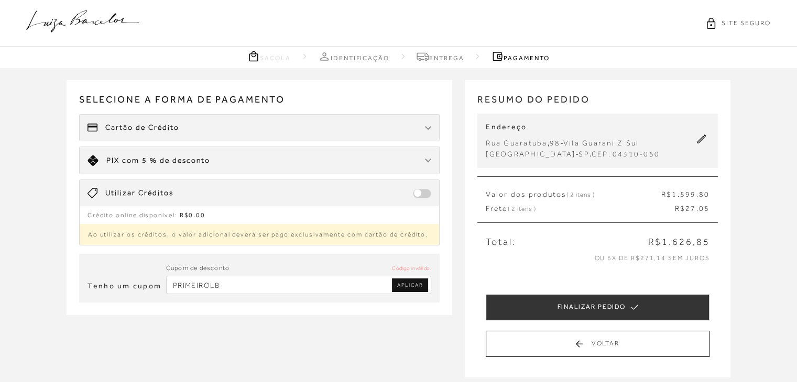
click at [425, 289] on link "APLICAR" at bounding box center [410, 286] width 36 height 14
click at [330, 282] on input "Inserir Código da Promoção" at bounding box center [299, 285] width 266 height 18
type input "PRIMEIROLB"
click at [407, 280] on link "APLICAR" at bounding box center [410, 286] width 36 height 14
click at [364, 159] on div "Limite: R$ 5.000,00 PIX com 5 % de desconto" at bounding box center [260, 160] width 360 height 27
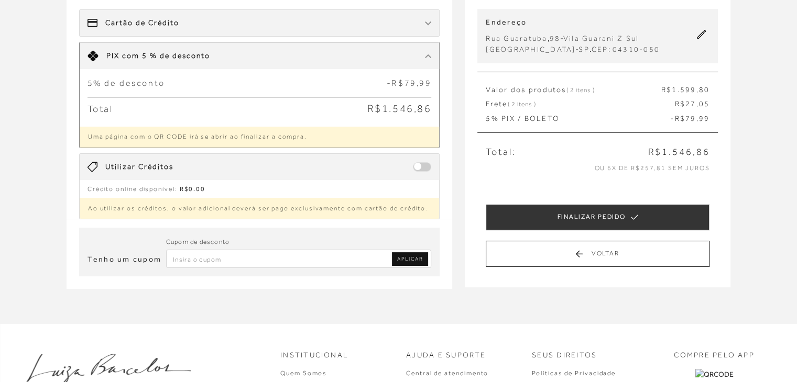
scroll to position [94, 0]
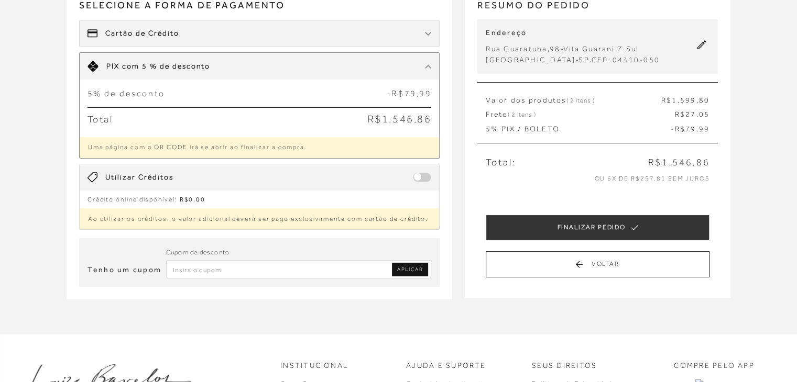
click at [278, 264] on input "Inserir Código da Promoção" at bounding box center [299, 269] width 266 height 18
type input "PRIMEIROLB"
click at [411, 269] on span "APLICAR" at bounding box center [410, 269] width 26 height 7
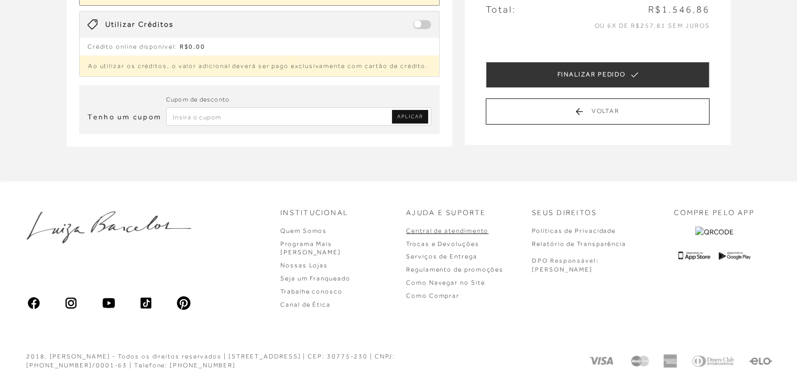
click at [488, 231] on link "Central de atendimento" at bounding box center [447, 230] width 82 height 7
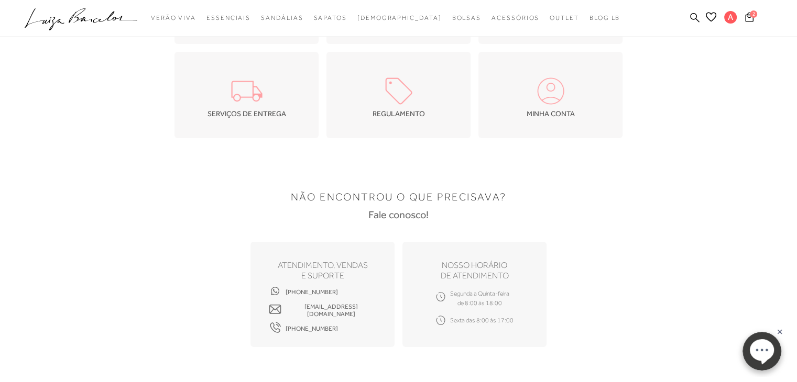
scroll to position [140, 0]
click at [288, 291] on span "[PHONE_NUMBER]" at bounding box center [311, 291] width 52 height 7
